Goal: Task Accomplishment & Management: Complete application form

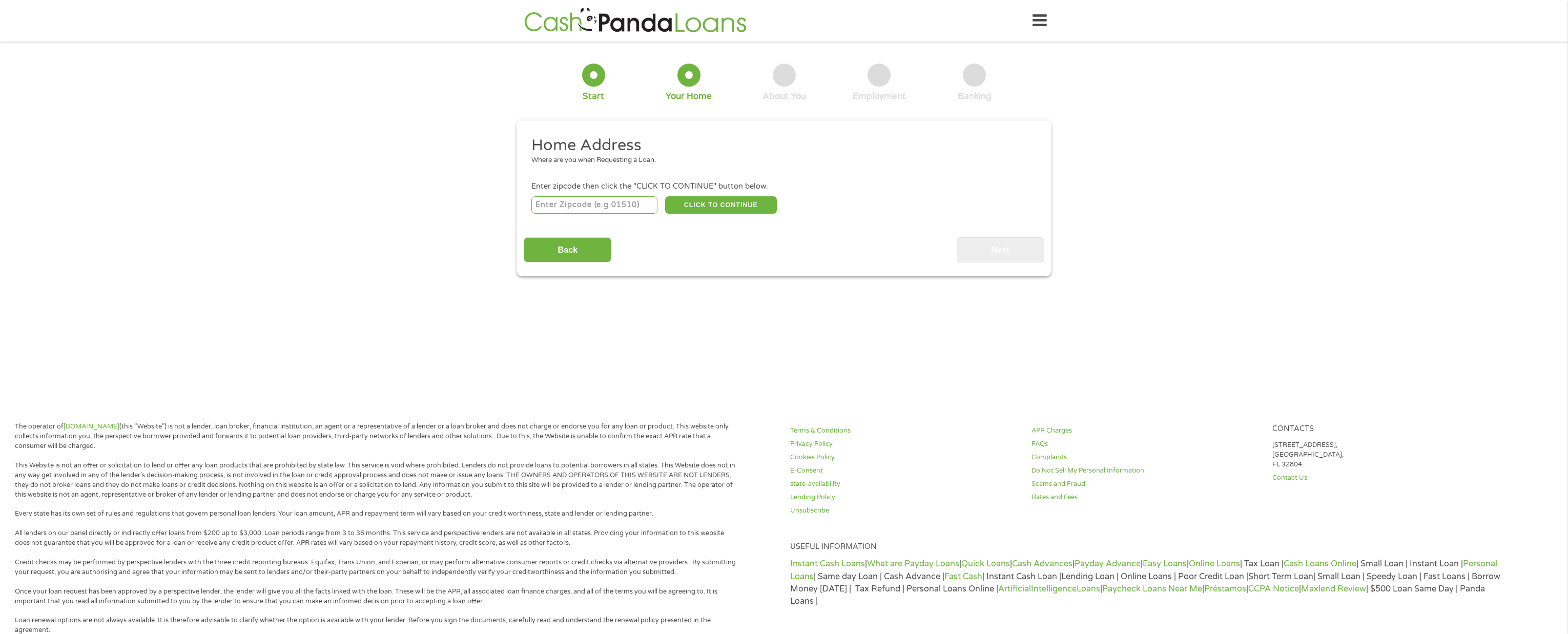
click at [614, 205] on input "number" at bounding box center [595, 205] width 127 height 18
type input "78749"
select select "[US_STATE]"
click at [738, 209] on button "CLICK TO CONTINUE" at bounding box center [721, 205] width 112 height 18
type input "78749"
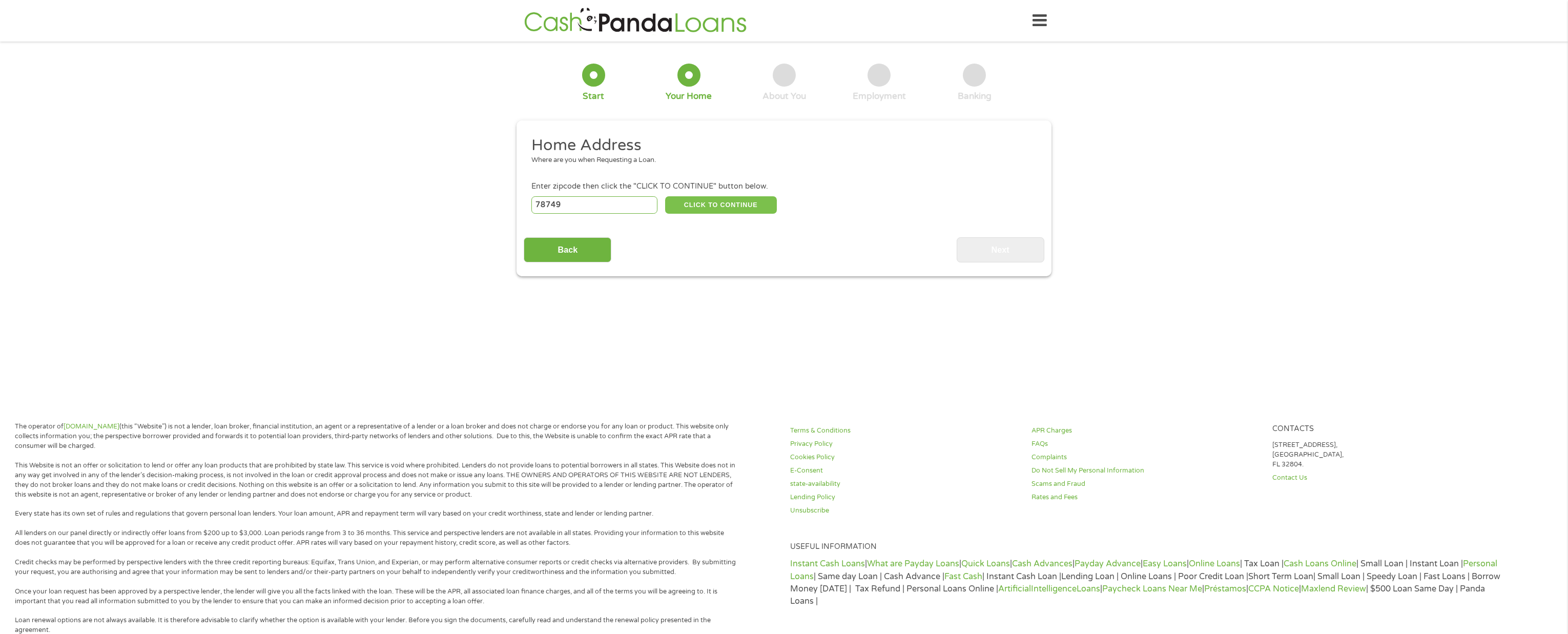
type input "Austin"
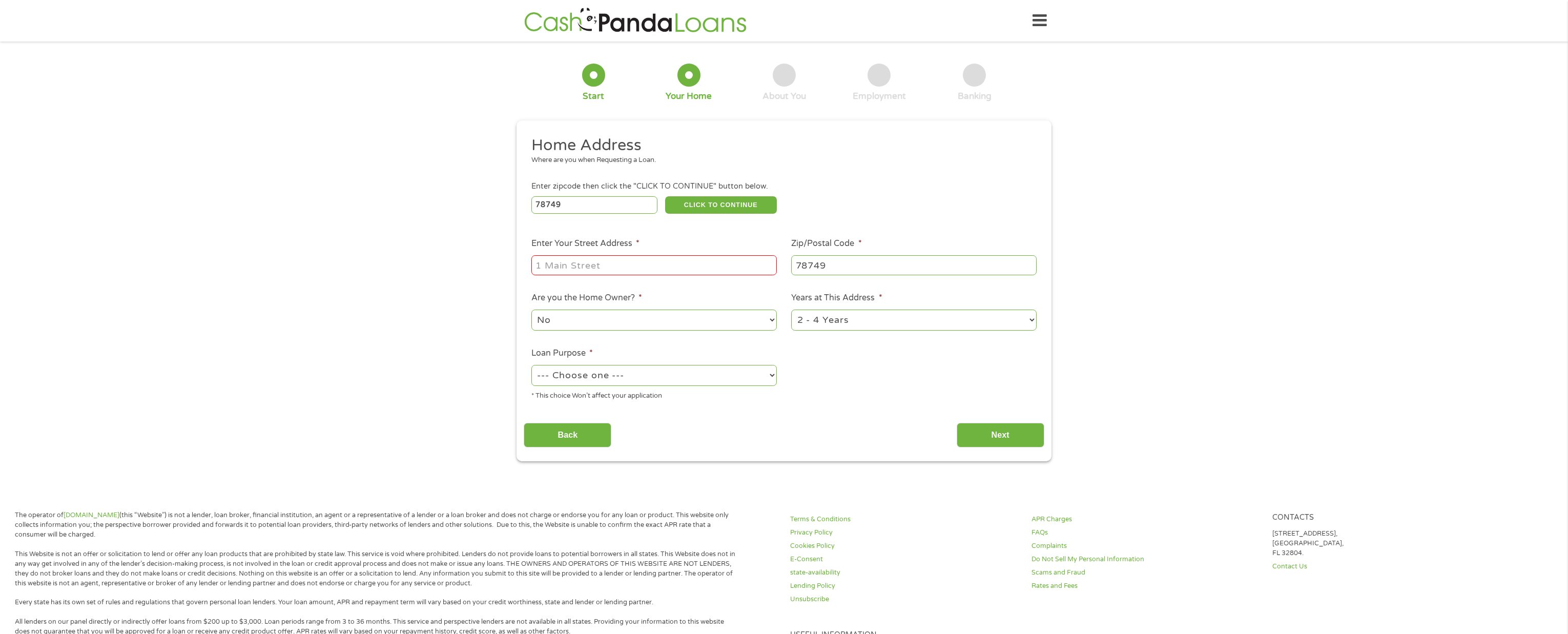
drag, startPoint x: 612, startPoint y: 267, endPoint x: 621, endPoint y: 269, distance: 9.2
click at [612, 267] on input "Enter Your Street Address *" at bounding box center [654, 265] width 245 height 19
type input "[STREET_ADDRESS][PERSON_NAME]"
click at [601, 325] on select "No Yes" at bounding box center [654, 320] width 245 height 21
click at [531, 309] on select "No Yes" at bounding box center [654, 320] width 245 height 21
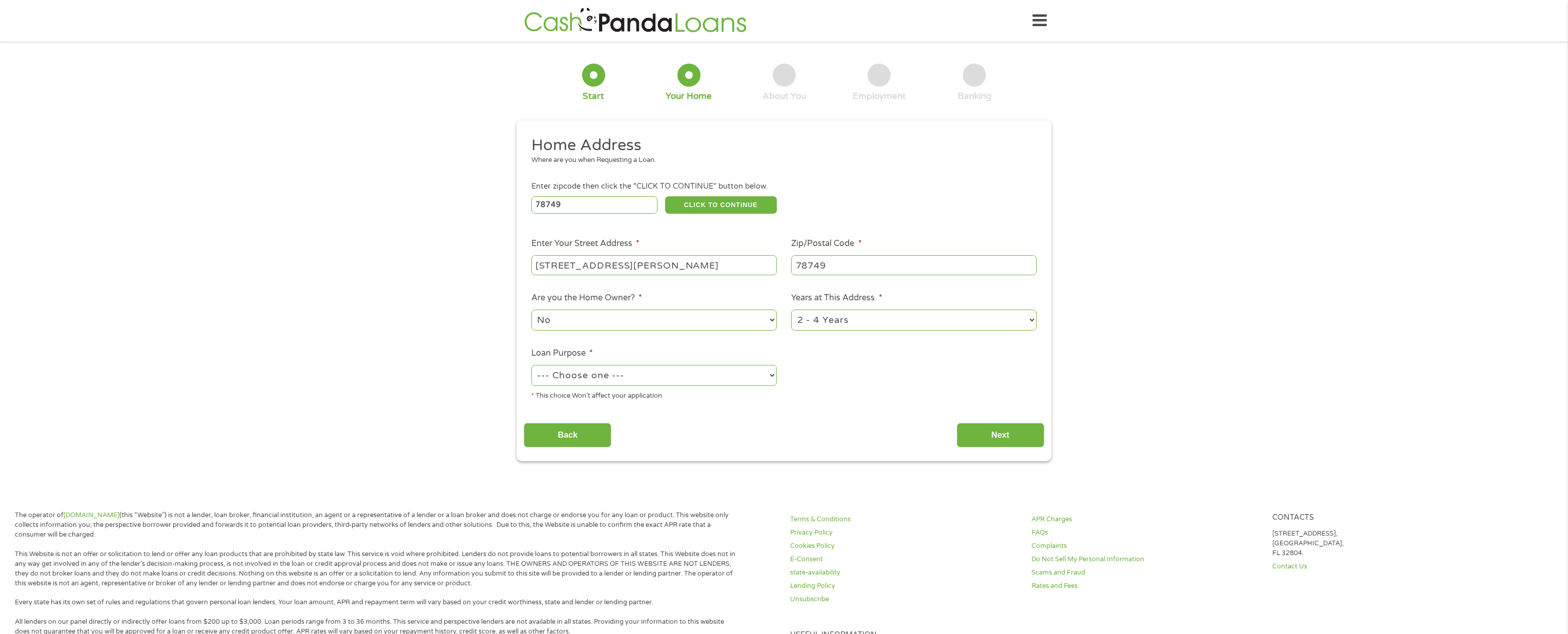
click at [834, 329] on select "1 Year or less 1 - 2 Years 2 - 4 Years Over 4 Years" at bounding box center [914, 320] width 245 height 21
select select "60months"
click at [791, 309] on select "1 Year or less 1 - 2 Years 2 - 4 Years Over 4 Years" at bounding box center [914, 320] width 245 height 21
click at [674, 377] on select "--- Choose one --- Pay Bills Debt Consolidation Home Improvement Major Purchase…" at bounding box center [654, 375] width 245 height 21
select select "medicalexpenses"
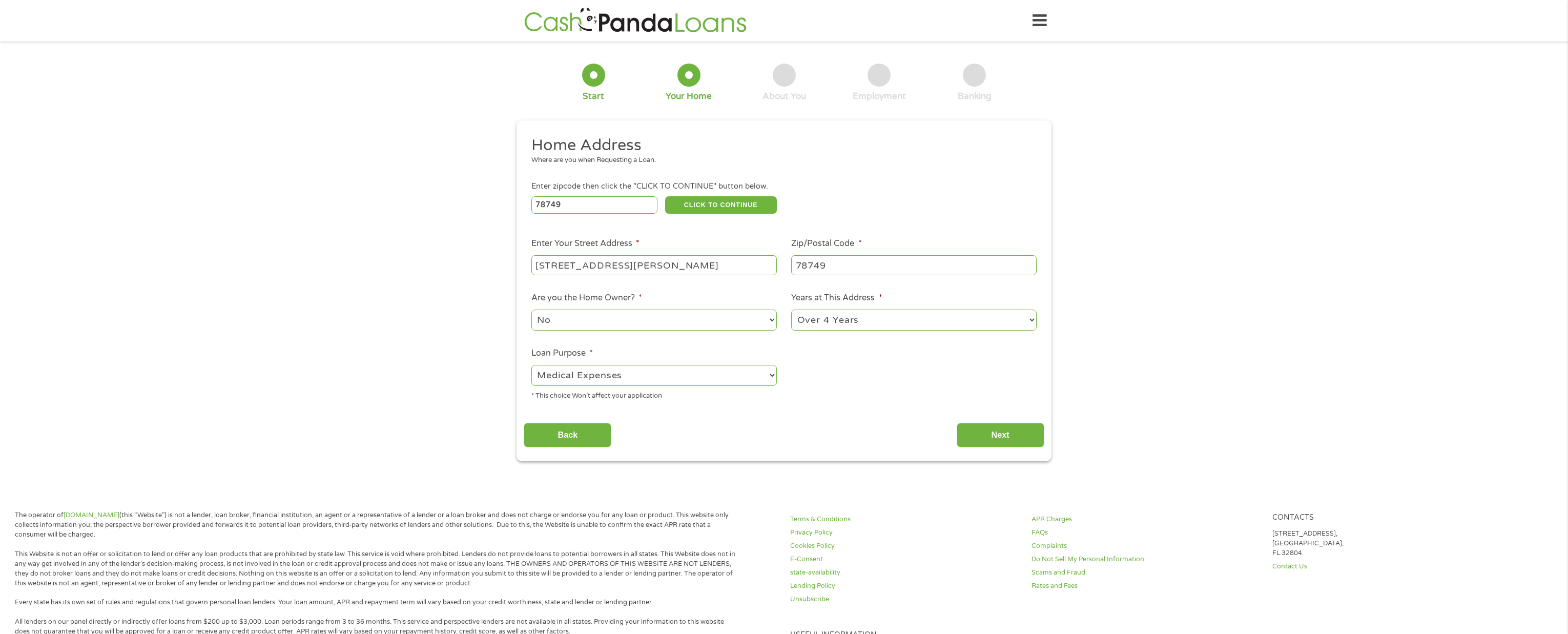
click at [531, 365] on select "--- Choose one --- Pay Bills Debt Consolidation Home Improvement Major Purchase…" at bounding box center [654, 375] width 245 height 21
click at [977, 431] on input "Next" at bounding box center [1001, 435] width 88 height 25
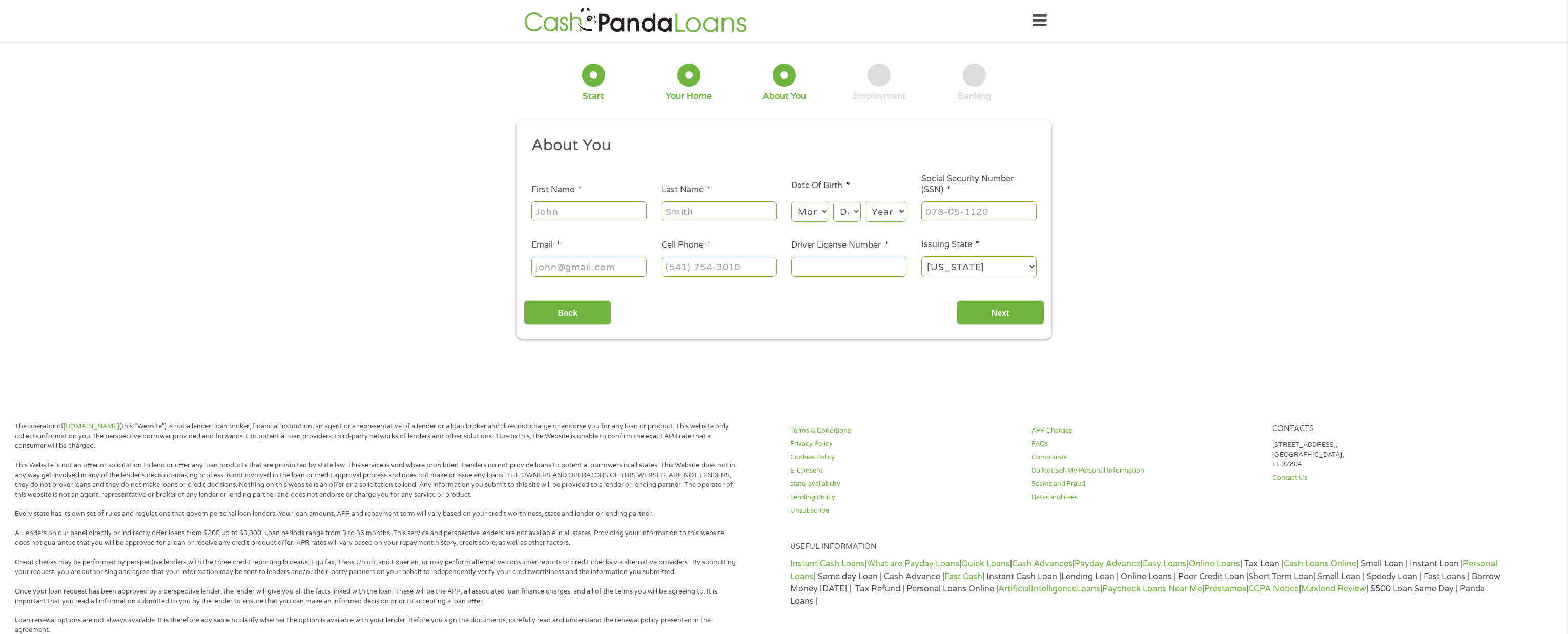
click at [607, 213] on input "First Name *" at bounding box center [589, 211] width 115 height 19
type input "[PERSON_NAME]"
type input "[EMAIL_ADDRESS][DOMAIN_NAME]"
type input "[PHONE_NUMBER]"
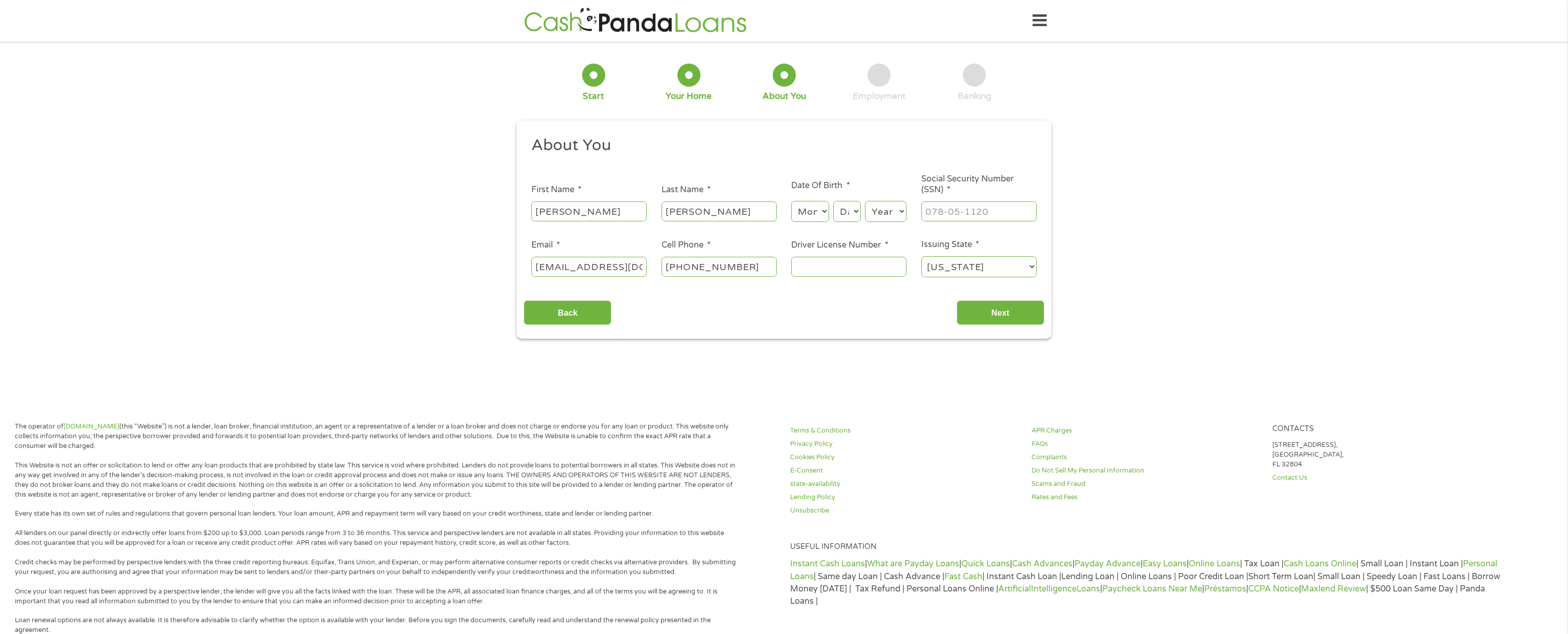
click at [811, 216] on select "Month 1 2 3 4 5 6 7 8 9 10 11 12" at bounding box center [810, 211] width 37 height 21
select select "6"
click at [791, 201] on select "Month 1 2 3 4 5 6 7 8 9 10 11 12" at bounding box center [810, 211] width 37 height 21
click at [860, 211] on select "Day 1 2 3 4 5 6 7 8 9 10 11 12 13 14 15 16 17 18 19 20 21 22 23 24 25 26 27 28 …" at bounding box center [847, 211] width 27 height 21
select select "10"
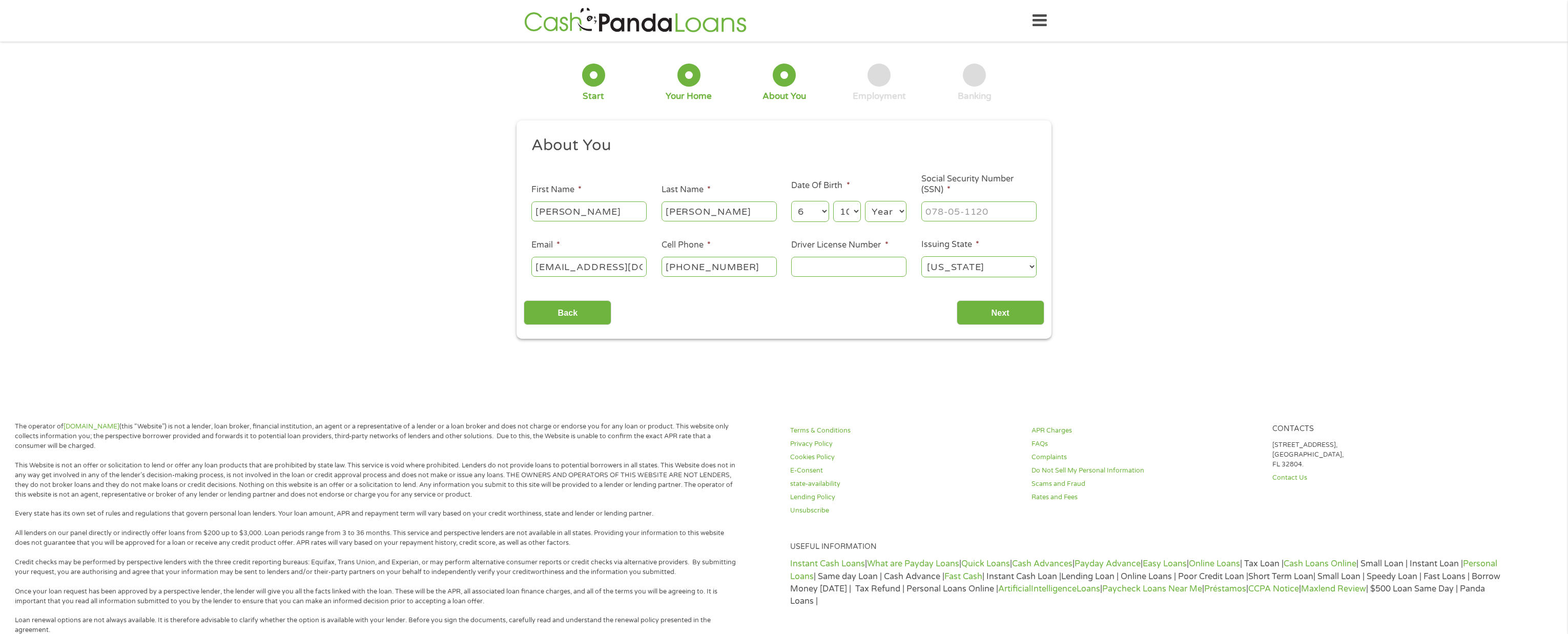
click at [833, 201] on select "Day 1 2 3 4 5 6 7 8 9 10 11 12 13 14 15 16 17 18 19 20 21 22 23 24 25 26 27 28 …" at bounding box center [847, 211] width 27 height 21
select select "1976"
click at [945, 210] on input "___-__-____" at bounding box center [979, 211] width 115 height 19
type input "462-87-1305"
click at [867, 267] on input "Driver License Number *" at bounding box center [849, 267] width 115 height 19
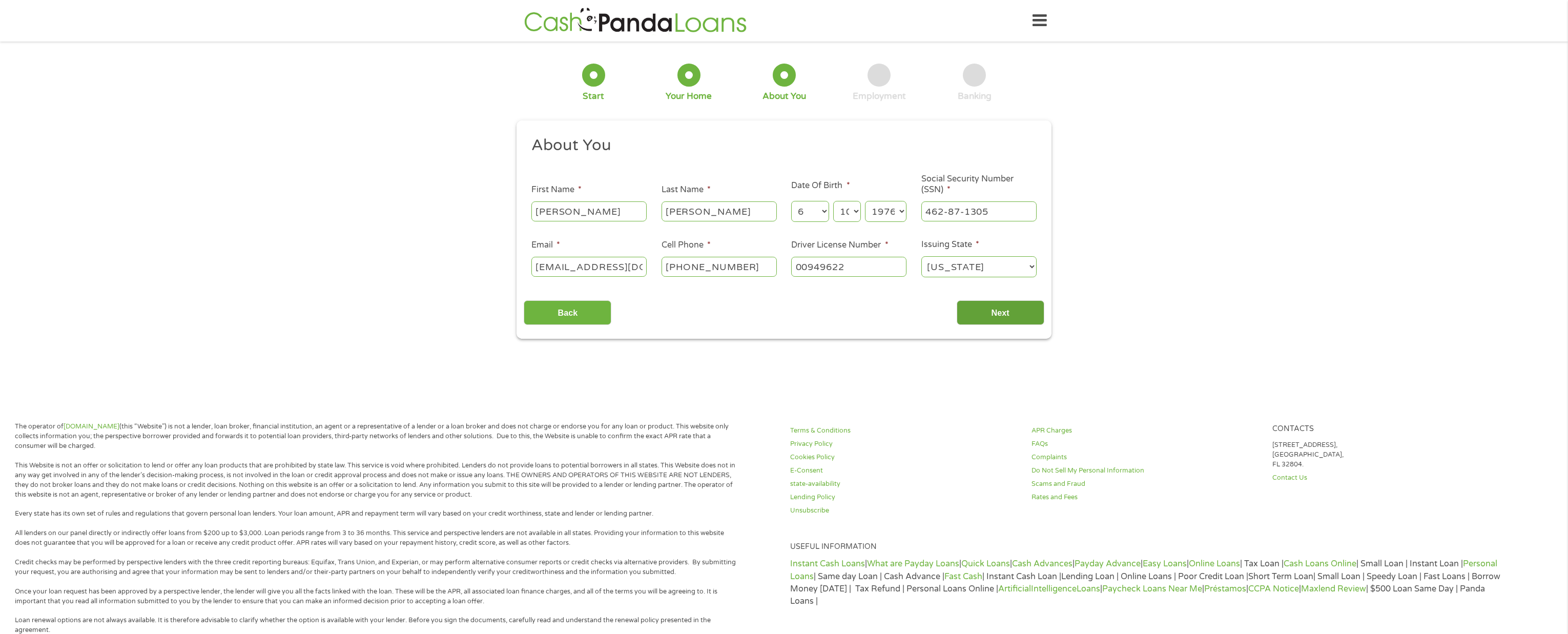
type input "00949622"
click at [970, 309] on input "Next" at bounding box center [1001, 312] width 88 height 25
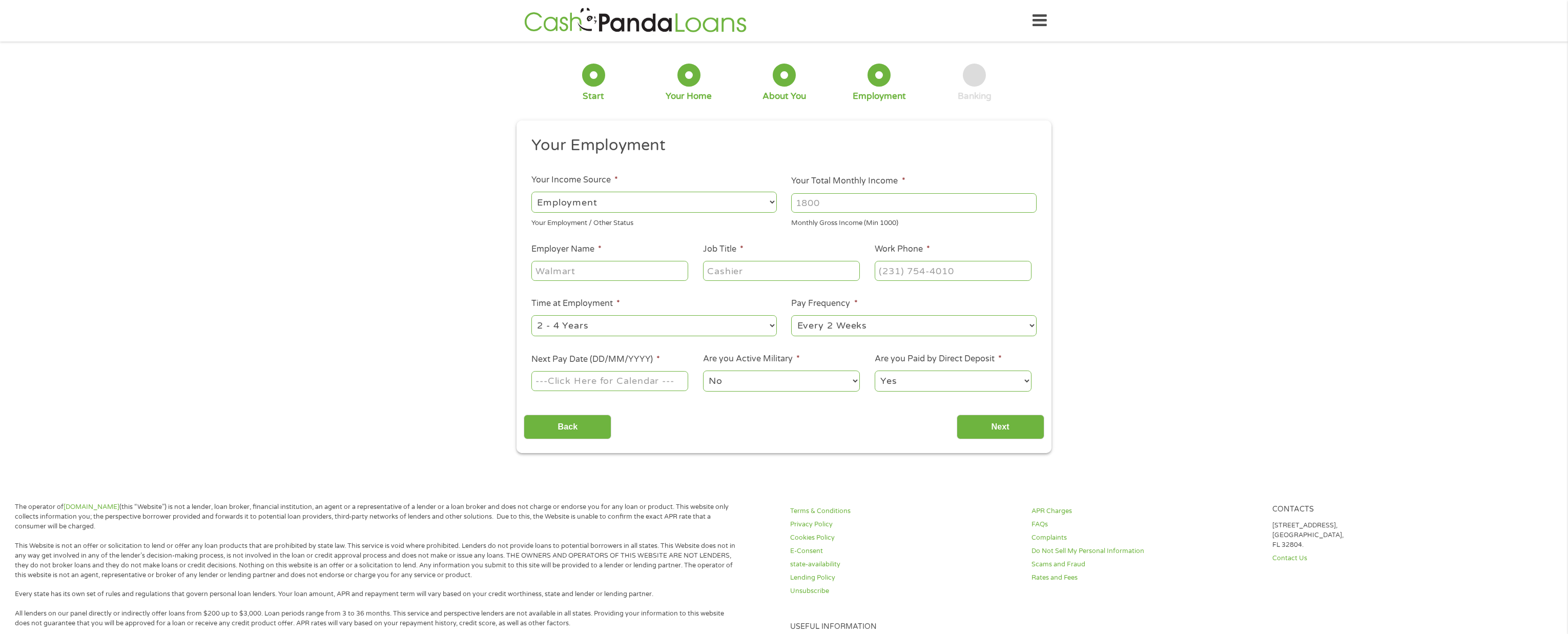
click at [837, 206] on input "Your Total Monthly Income *" at bounding box center [914, 203] width 245 height 19
type input "11000"
click at [623, 271] on input "Employer Name *" at bounding box center [610, 270] width 157 height 19
type input "DeepEddy"
type input "CPO"
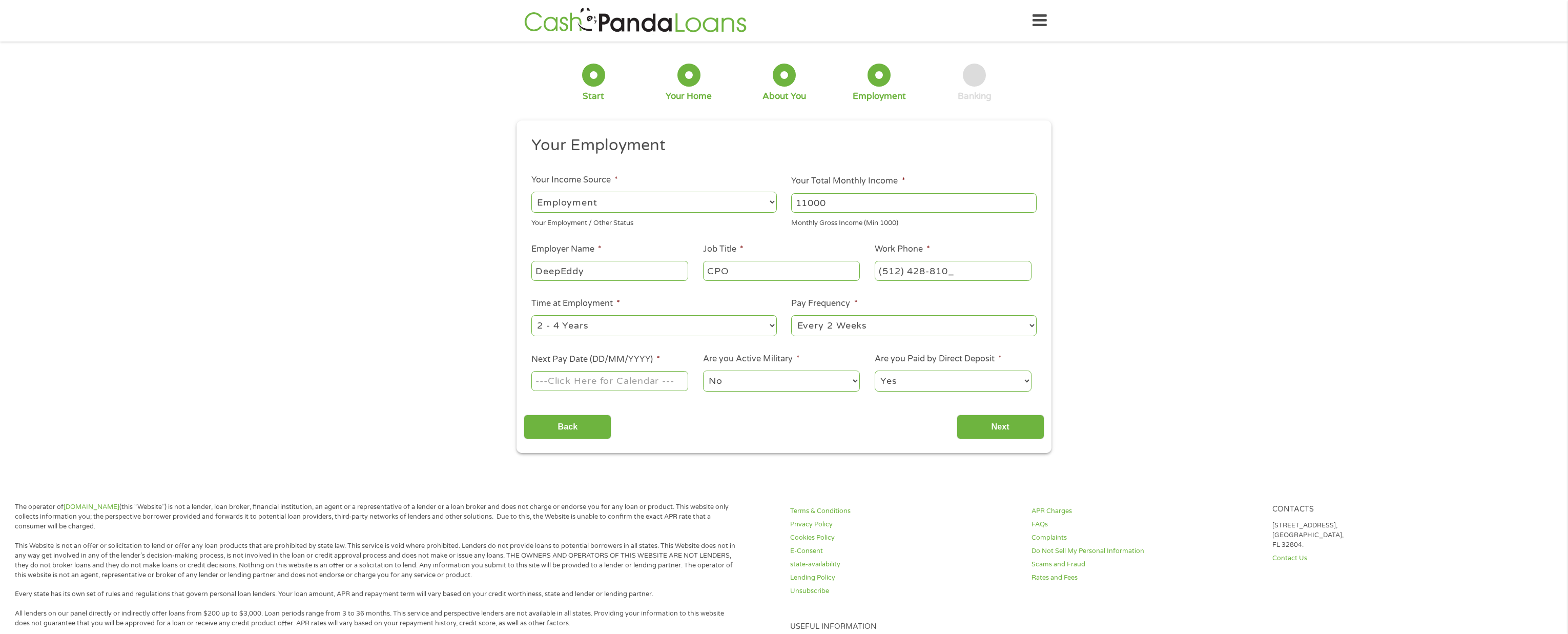
type input "[PHONE_NUMBER]"
click at [589, 323] on select "--- Choose one --- 1 Year or less 1 - 2 Years 2 - 4 Years Over 4 Years" at bounding box center [654, 326] width 245 height 21
select select "60months"
click at [531, 315] on select "--- Choose one --- 1 Year or less 1 - 2 Years 2 - 4 Years Over 4 Years" at bounding box center [654, 326] width 245 height 21
click at [639, 384] on input "Next Pay Date (DD/MM/YYYY) *" at bounding box center [610, 381] width 157 height 19
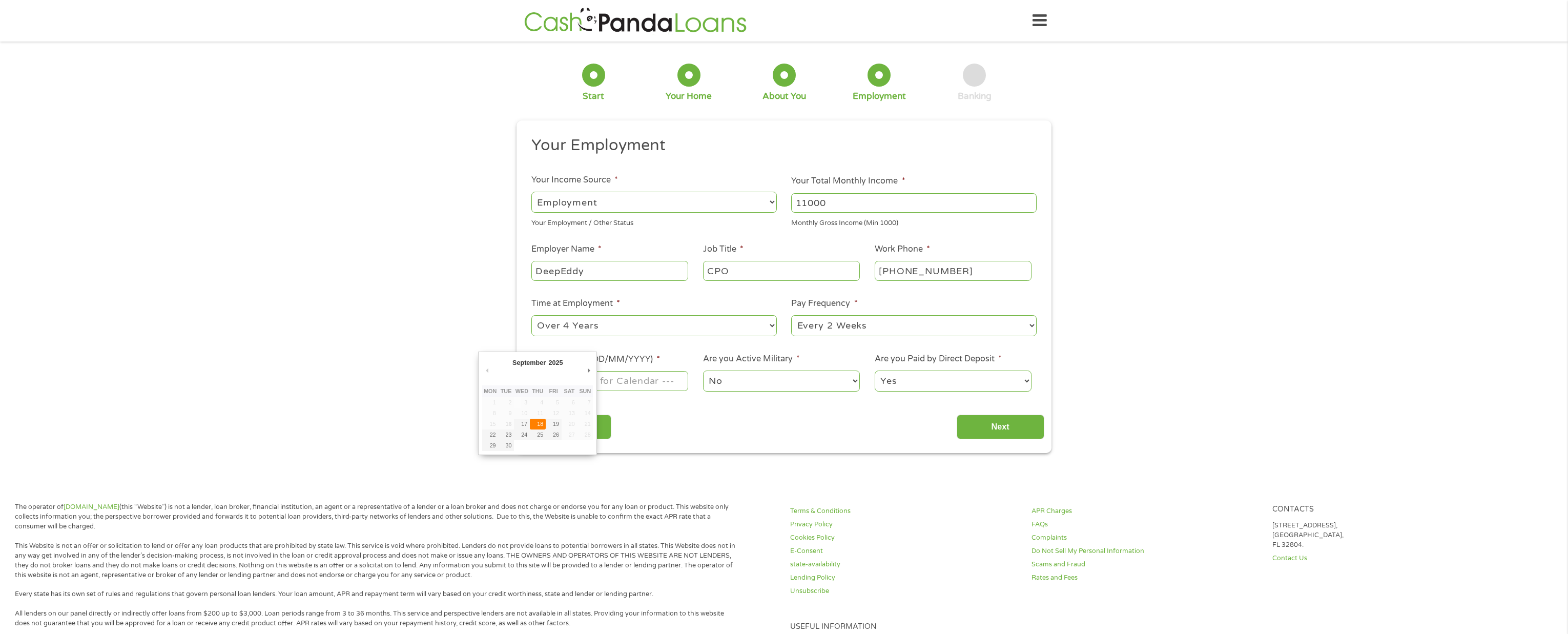
type input "[DATE]"
drag, startPoint x: 540, startPoint y: 423, endPoint x: 575, endPoint y: 424, distance: 35.0
click at [1003, 434] on input "Next" at bounding box center [1001, 427] width 88 height 25
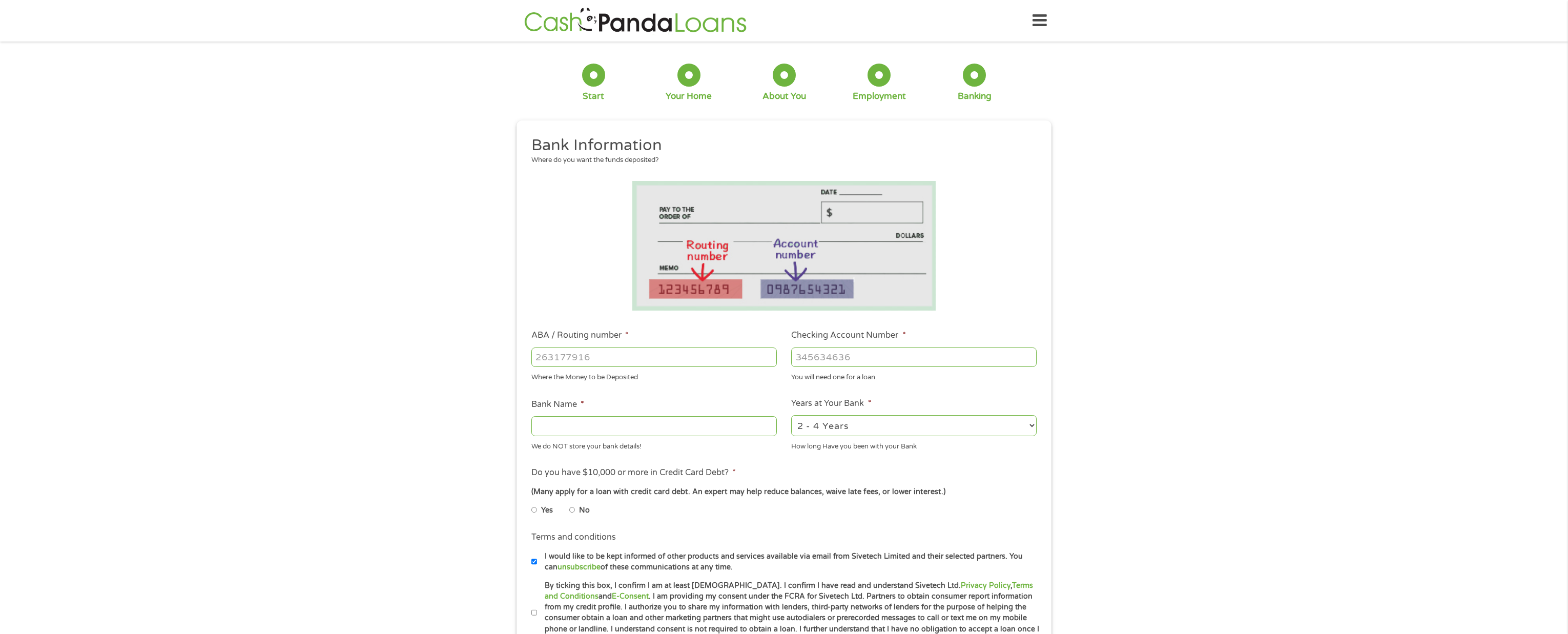
click at [629, 356] on input "ABA / Routing number *" at bounding box center [654, 358] width 245 height 19
type input "111000614"
type input "JPMORGAN CHASE BANK NA"
type input "111000614"
click at [820, 361] on input "Checking Account Number *" at bounding box center [914, 358] width 245 height 19
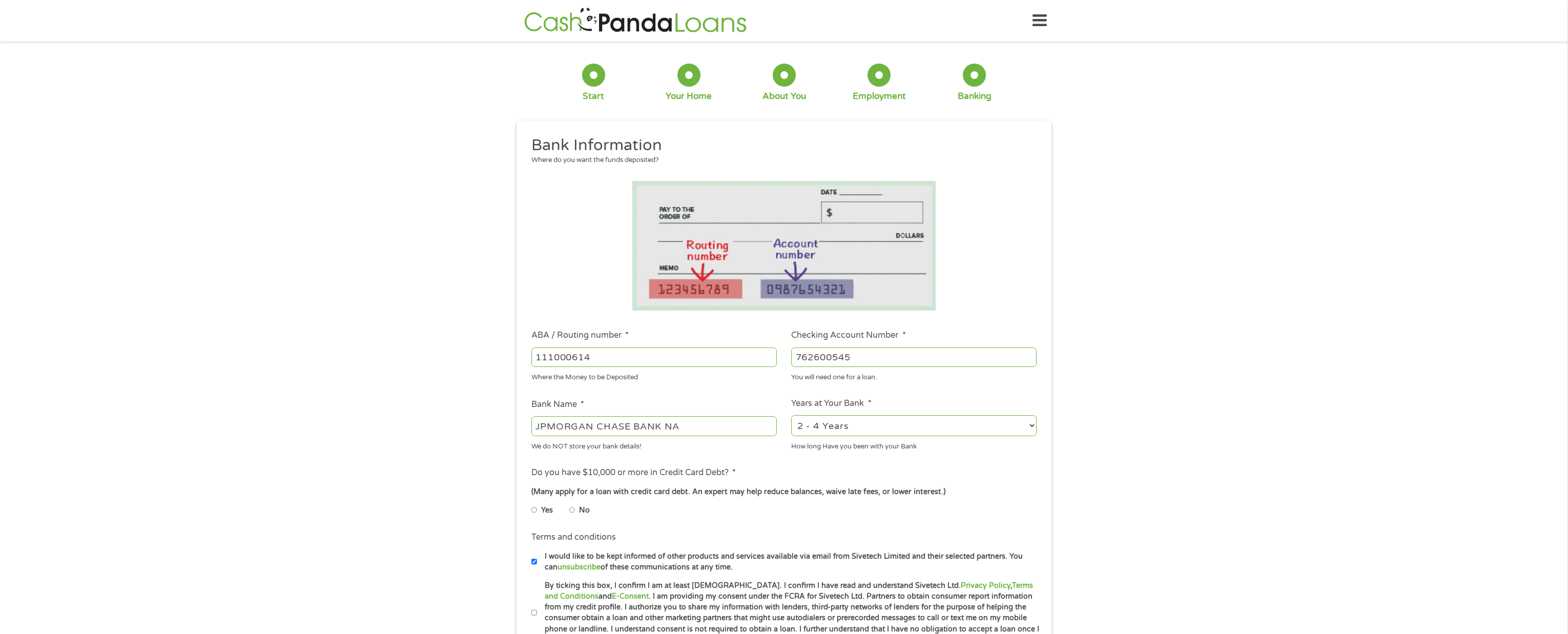
type input "762600545"
click at [821, 426] on select "2 - 4 Years 6 - 12 Months 1 - 2 Years Over 4 Years" at bounding box center [914, 426] width 245 height 21
select select "60months"
click at [791, 415] on select "2 - 4 Years 6 - 12 Months 1 - 2 Years Over 4 Years" at bounding box center [914, 426] width 245 height 21
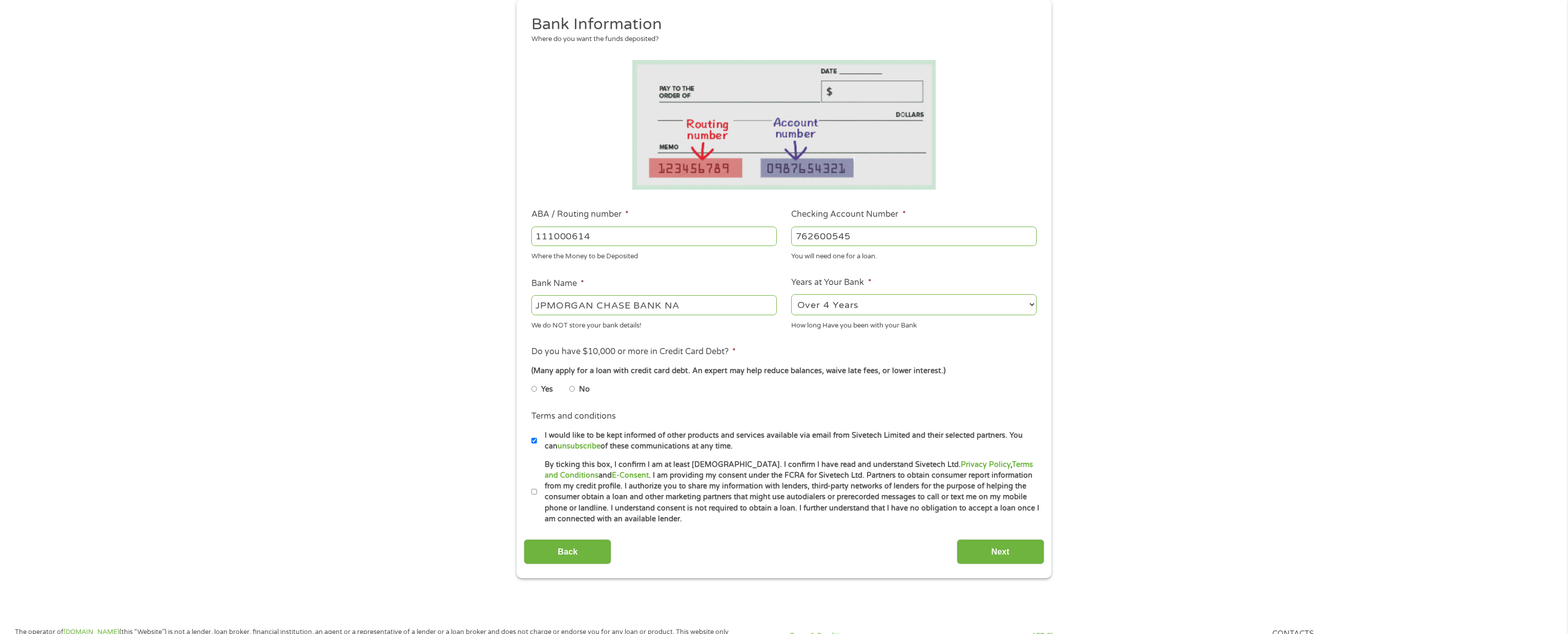
scroll to position [126, 0]
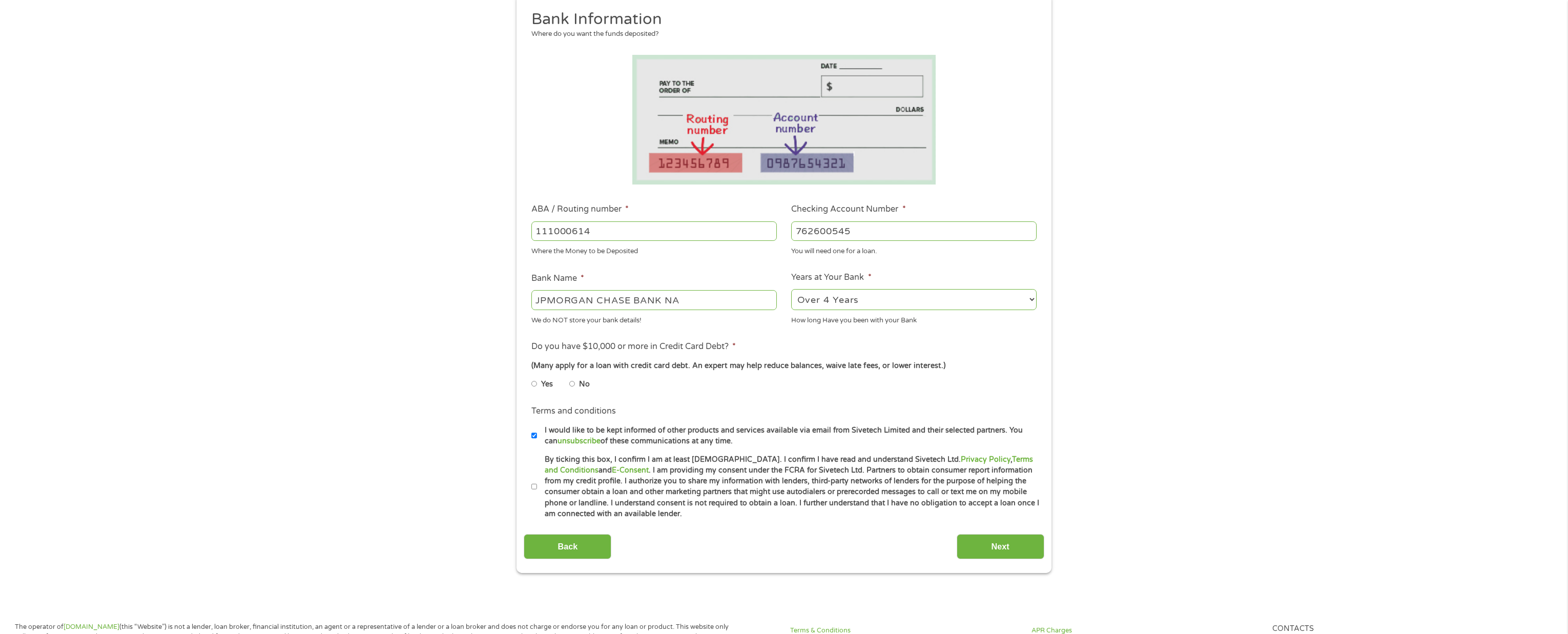
click at [576, 384] on li "No" at bounding box center [587, 384] width 37 height 20
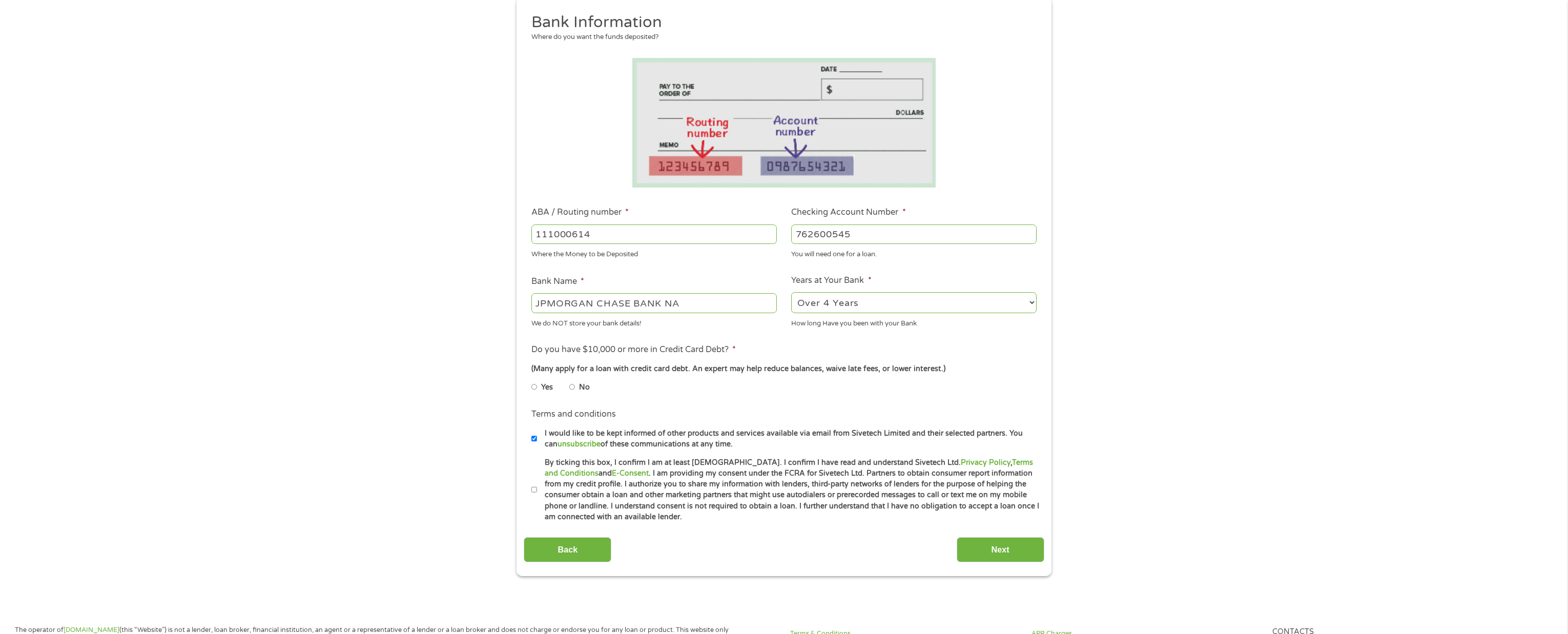
drag, startPoint x: 533, startPoint y: 438, endPoint x: 539, endPoint y: 442, distance: 7.2
click at [533, 438] on input "I would like to be kept informed of other products and services available via e…" at bounding box center [534, 439] width 6 height 16
checkbox input "false"
drag, startPoint x: 537, startPoint y: 491, endPoint x: 676, endPoint y: 524, distance: 142.9
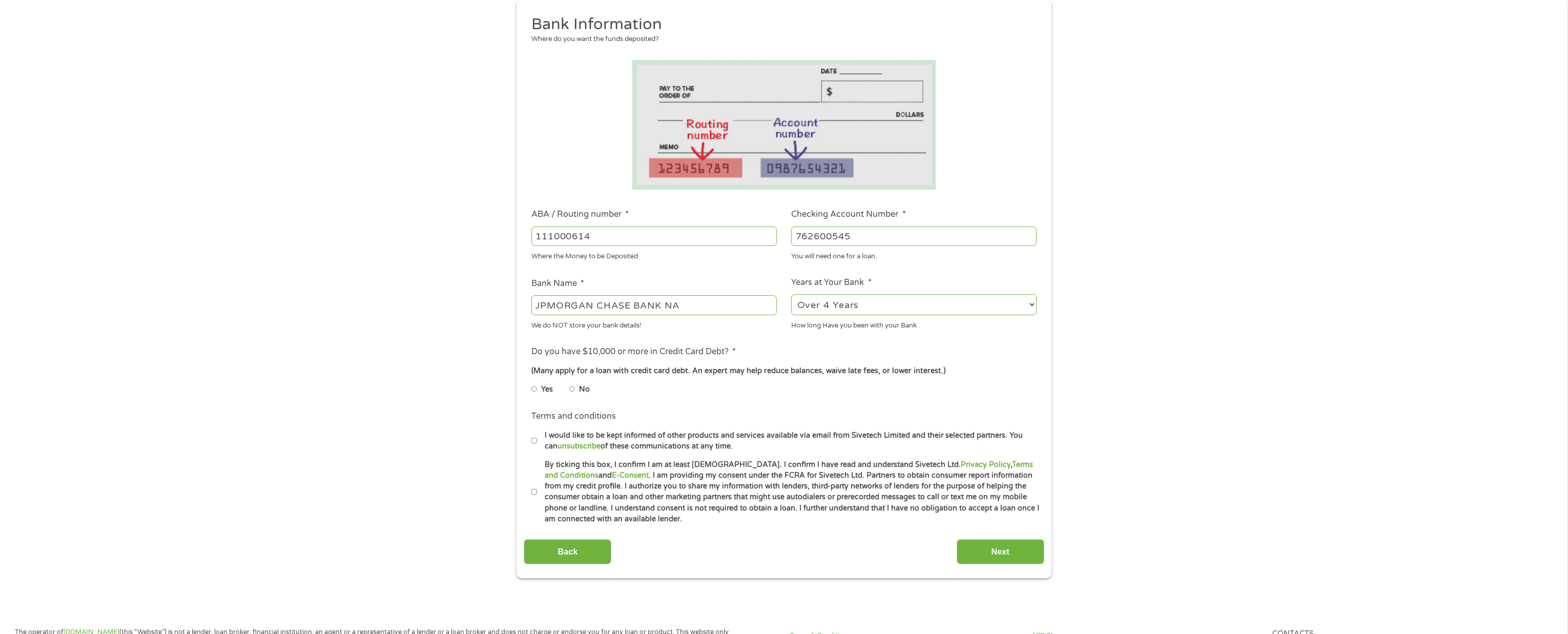
click at [538, 491] on label "By ticking this box, I confirm I am at least [DEMOGRAPHIC_DATA]. I confirm I ha…" at bounding box center [788, 492] width 503 height 66
click at [537, 491] on input "By ticking this box, I confirm I am at least [DEMOGRAPHIC_DATA]. I confirm I ha…" at bounding box center [534, 492] width 6 height 16
checkbox input "true"
click at [982, 554] on input "Next" at bounding box center [1001, 552] width 88 height 25
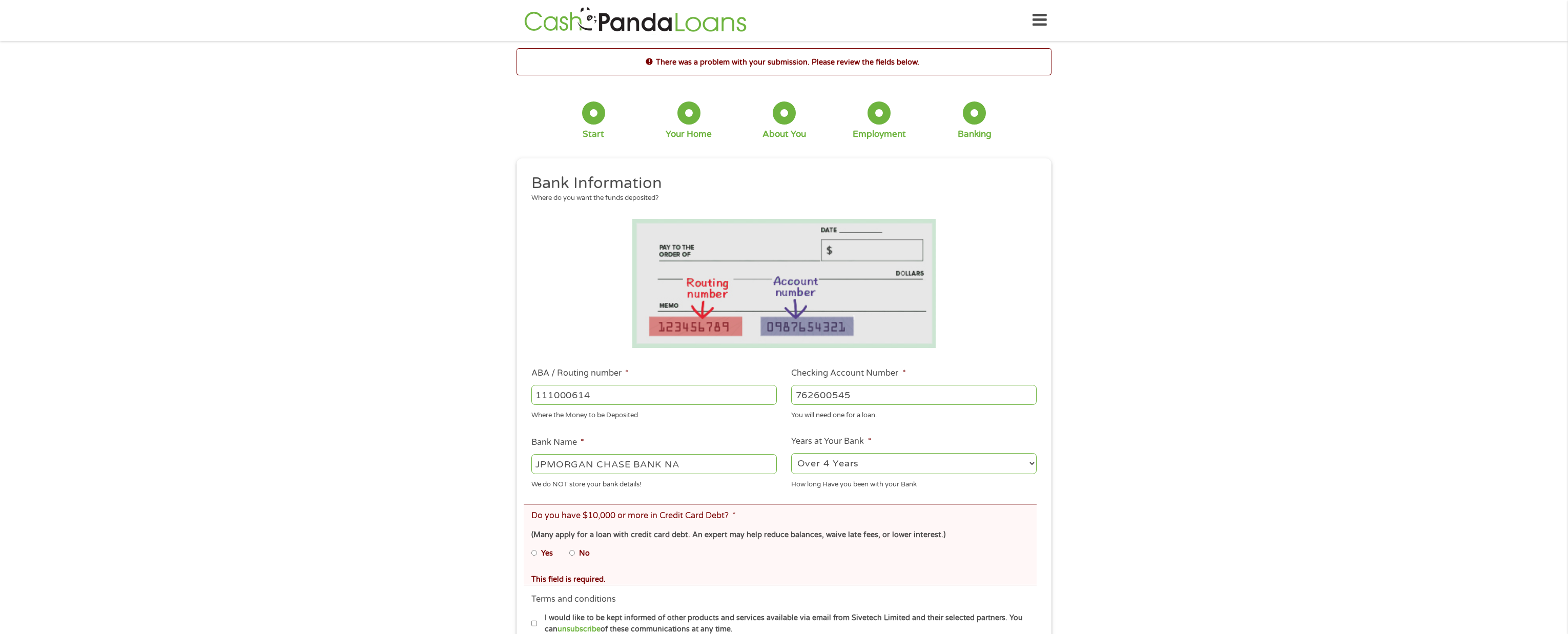
scroll to position [0, 0]
drag, startPoint x: 572, startPoint y: 554, endPoint x: 673, endPoint y: 573, distance: 102.8
click at [572, 554] on input "No" at bounding box center [572, 554] width 6 height 16
radio input "true"
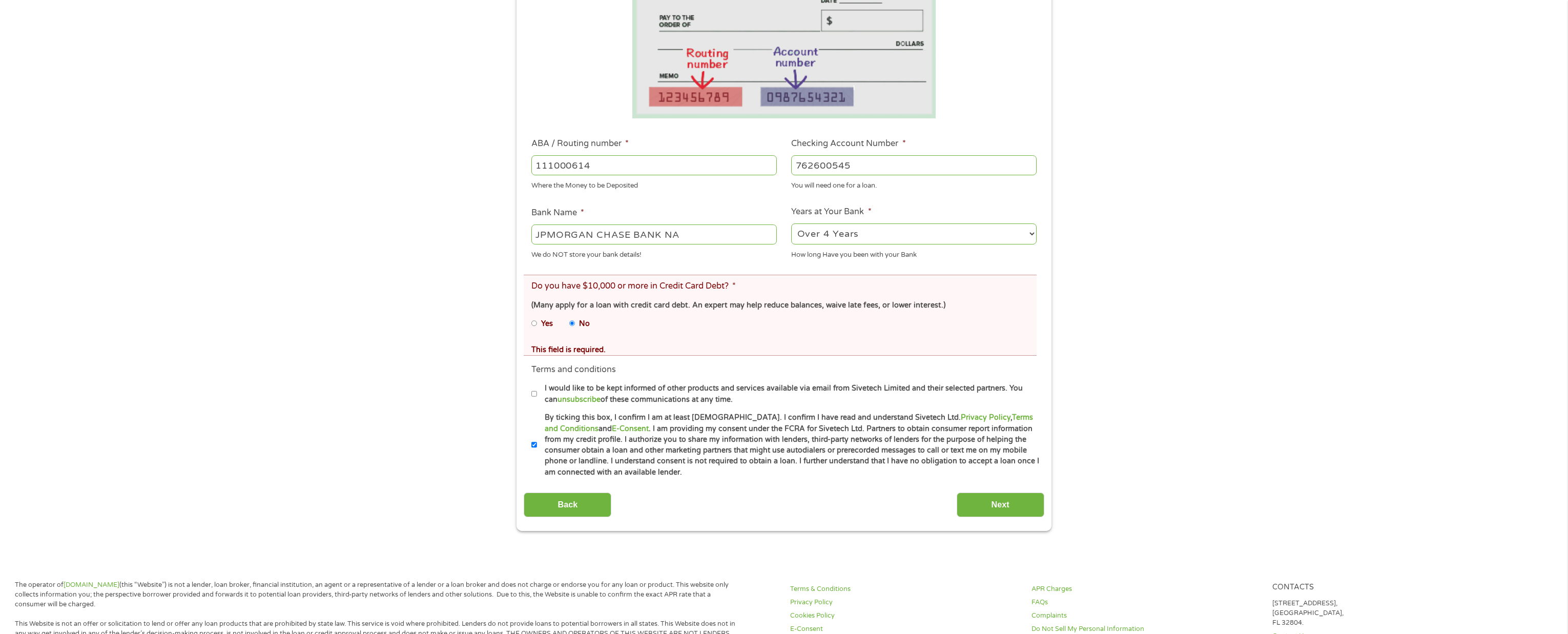
scroll to position [319, 0]
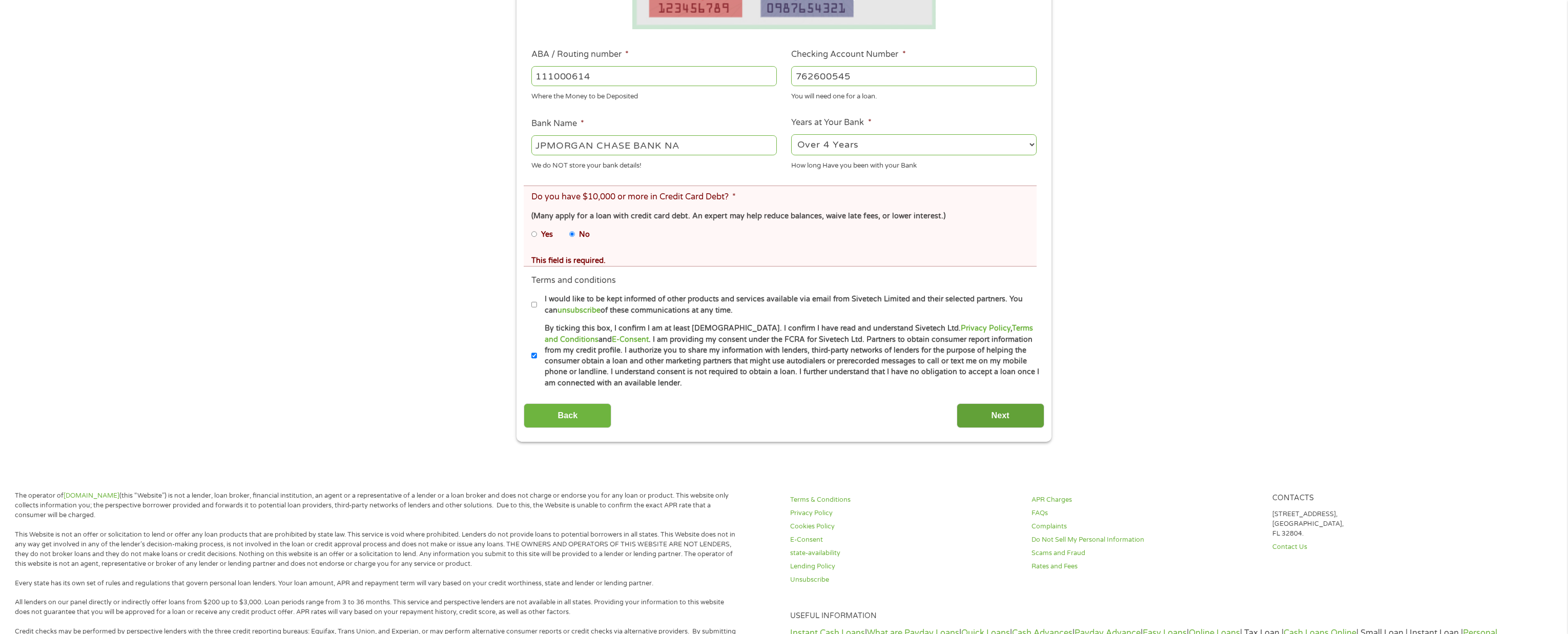
click at [1026, 421] on input "Next" at bounding box center [1001, 416] width 88 height 25
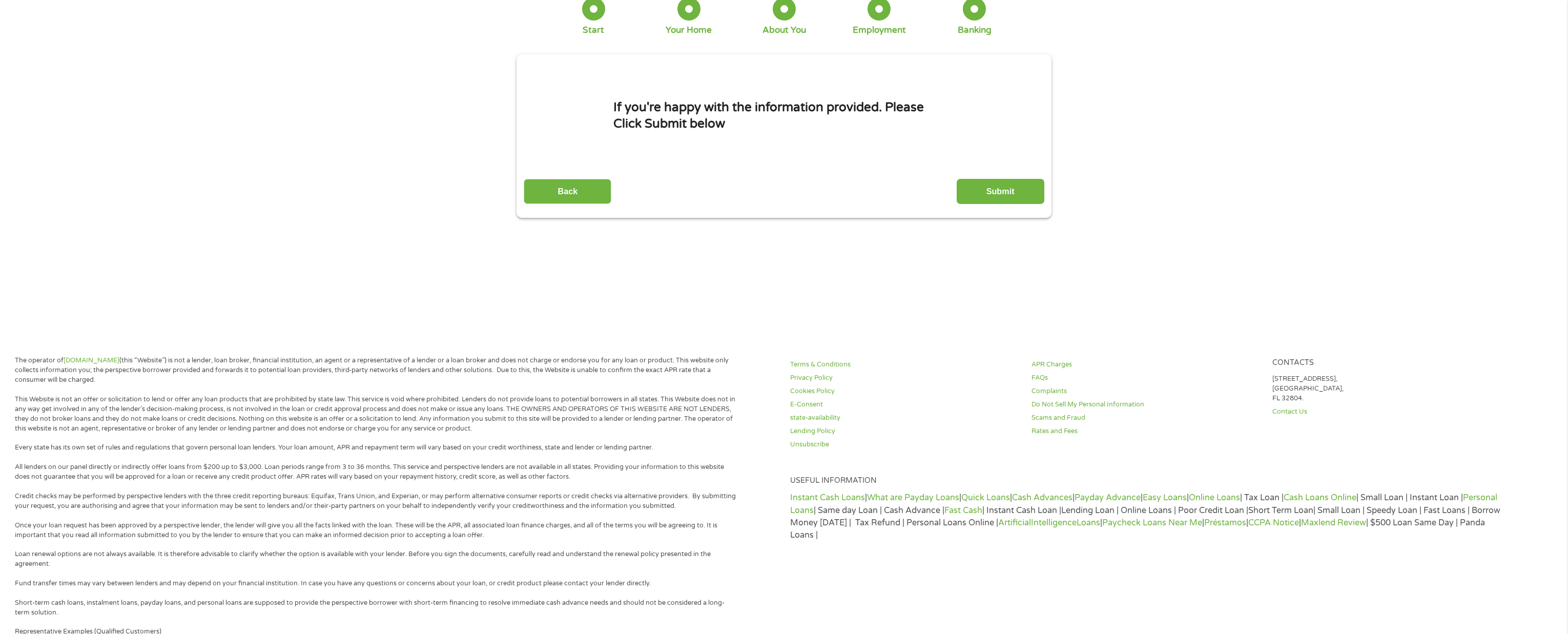
scroll to position [0, 0]
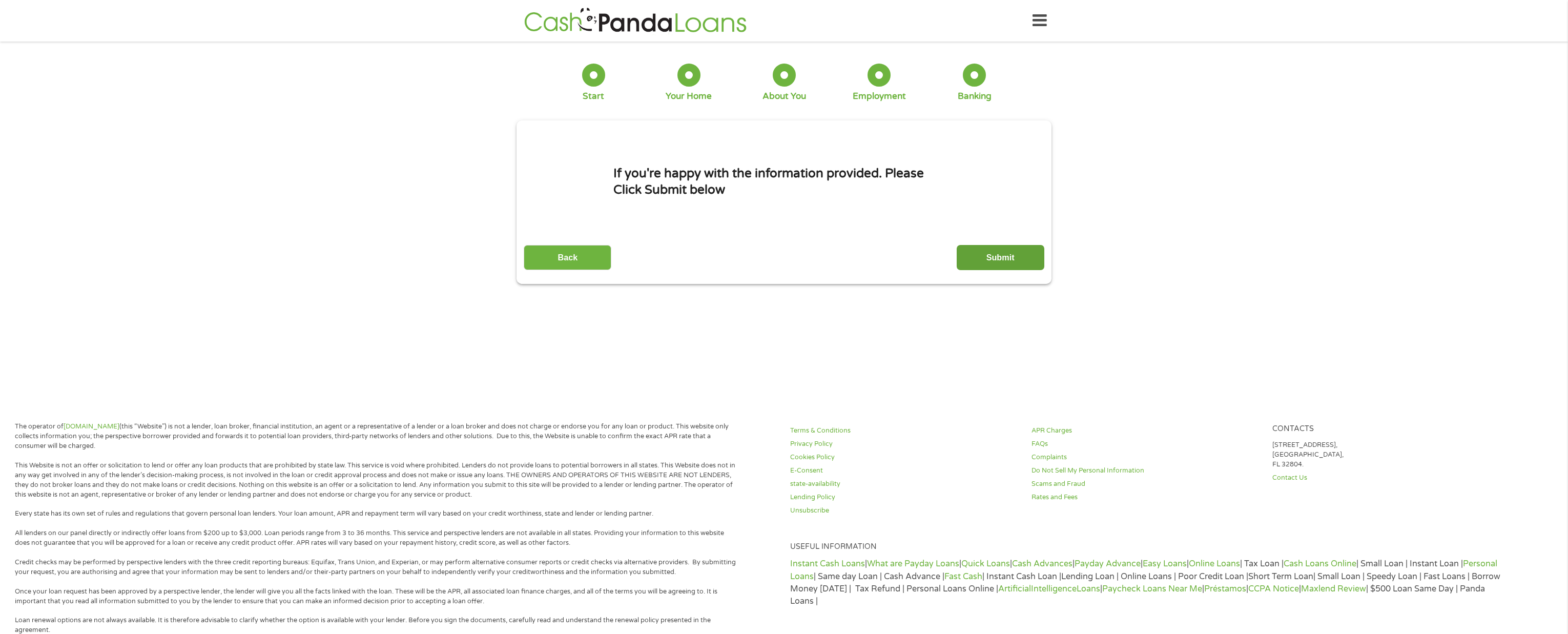
click at [1016, 259] on input "Submit" at bounding box center [1001, 257] width 88 height 25
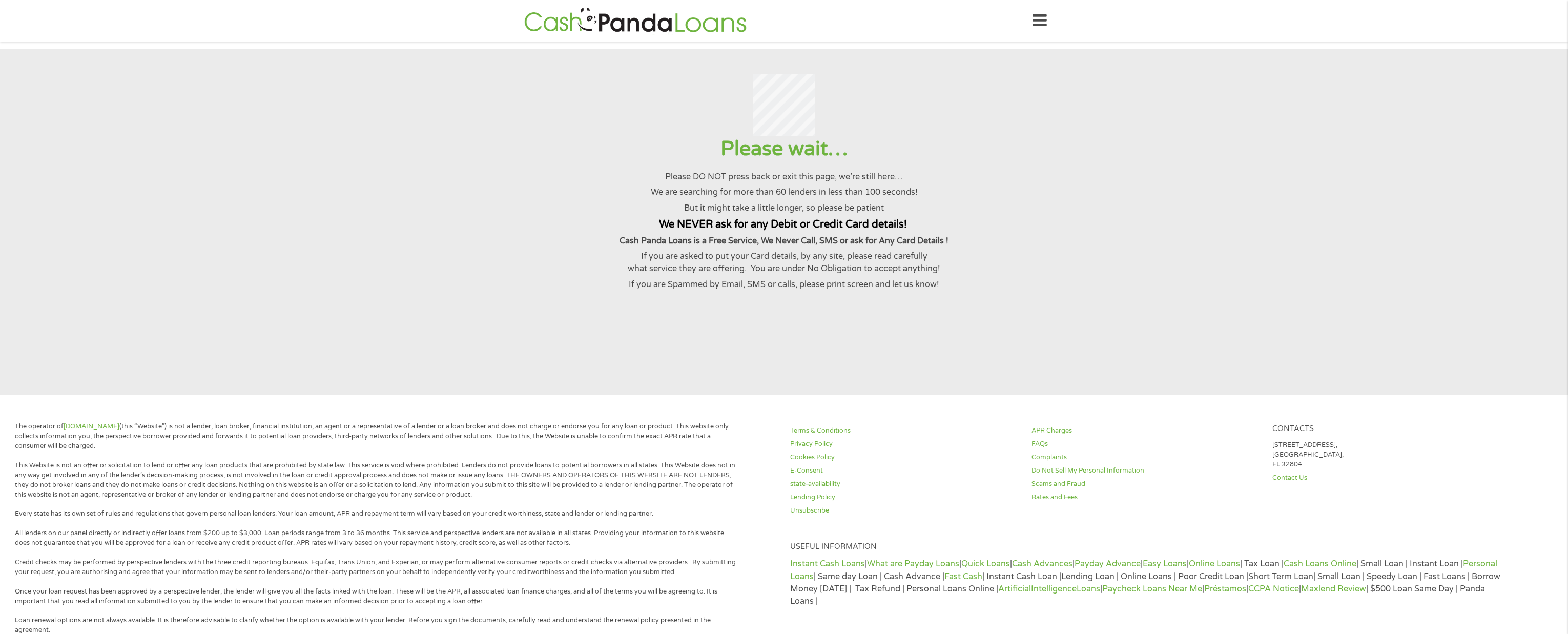
scroll to position [1, 0]
